Goal: Communication & Community: Answer question/provide support

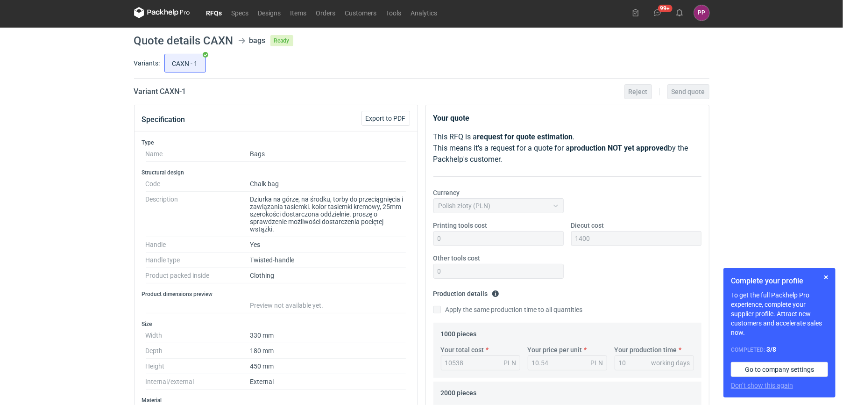
scroll to position [14, 0]
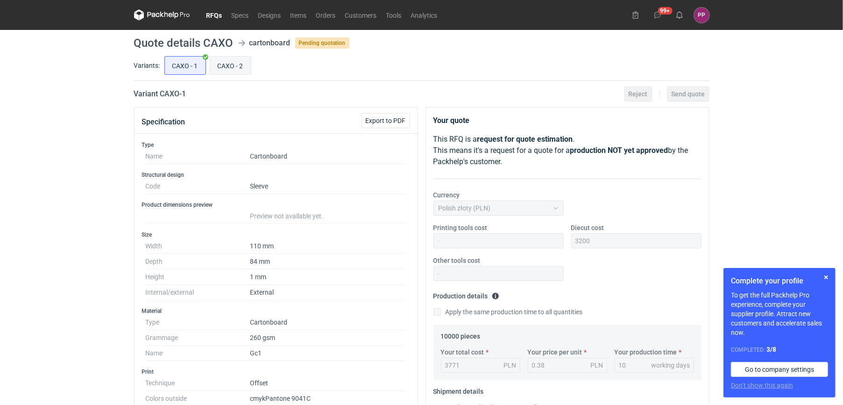
click at [234, 62] on input "CAXO - 2" at bounding box center [230, 66] width 41 height 18
radio input "true"
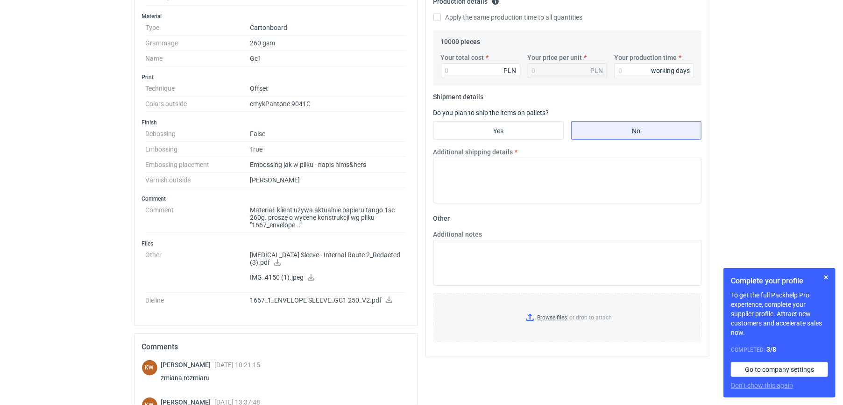
scroll to position [443, 0]
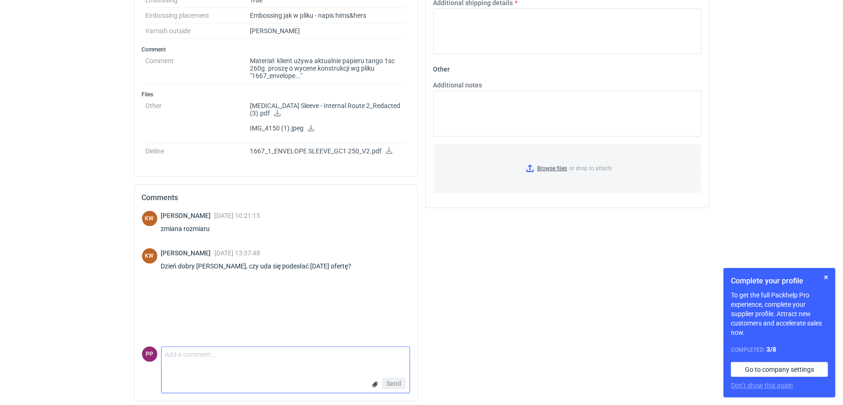
click at [199, 356] on textarea "Comment message" at bounding box center [286, 357] width 248 height 20
type textarea "m"
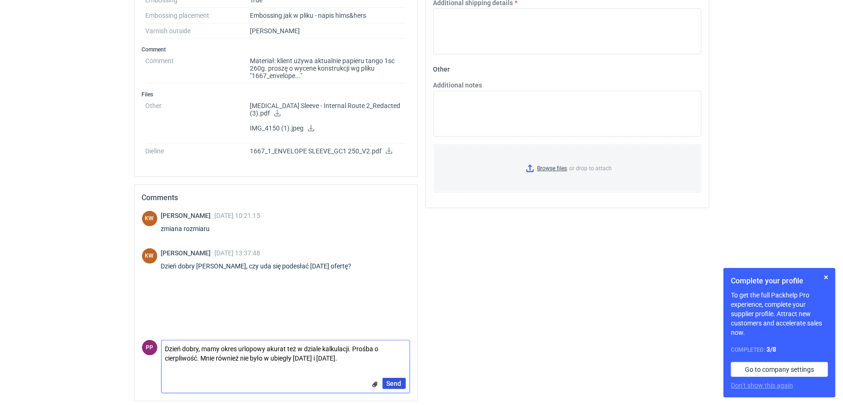
type textarea "Dzień dobry, mamy okres urlopowy akurat też w dziale kalkulacji. Prośba o cierp…"
click at [400, 380] on span "Send" at bounding box center [394, 383] width 15 height 7
